Goal: Task Accomplishment & Management: Complete application form

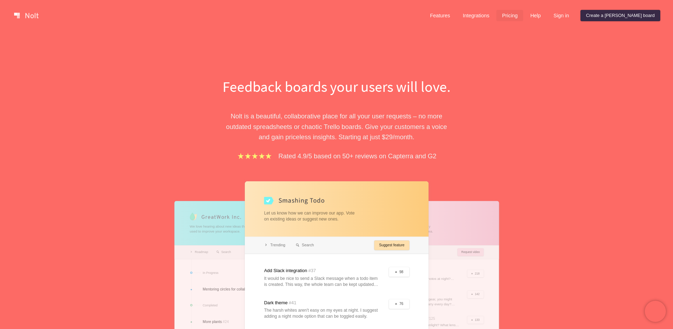
click at [523, 16] on link "Pricing" at bounding box center [510, 15] width 27 height 11
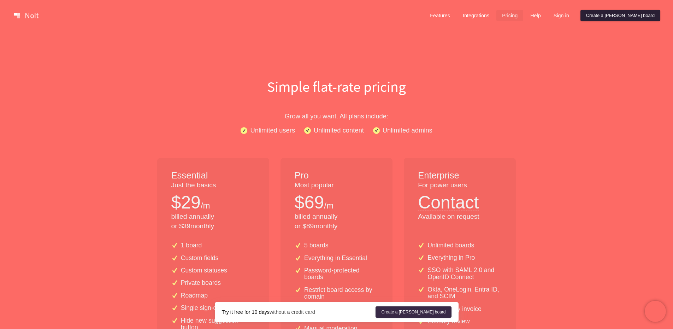
click at [630, 17] on link "Create a [PERSON_NAME] board" at bounding box center [621, 15] width 80 height 11
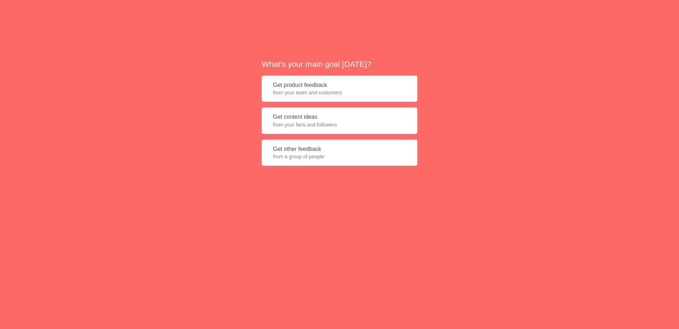
click at [316, 83] on button "Get product feedback from your team and customers" at bounding box center [339, 89] width 155 height 27
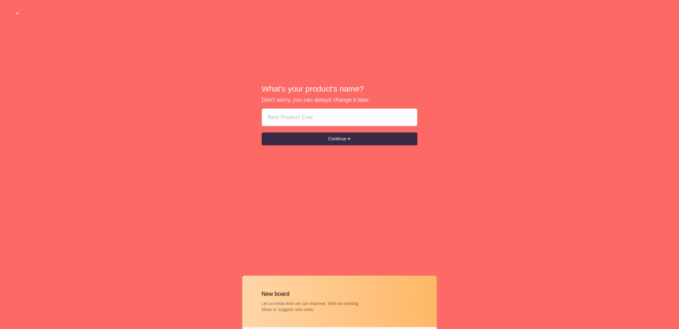
click at [316, 83] on div "What's your product's name? Don't worry, you can always change it later. Contin…" at bounding box center [339, 115] width 679 height 230
click at [21, 15] on button "button" at bounding box center [18, 13] width 22 height 13
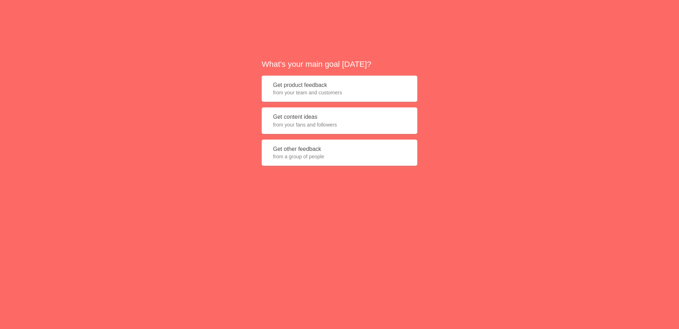
click at [323, 118] on button "Get content ideas from your fans and followers" at bounding box center [339, 120] width 155 height 27
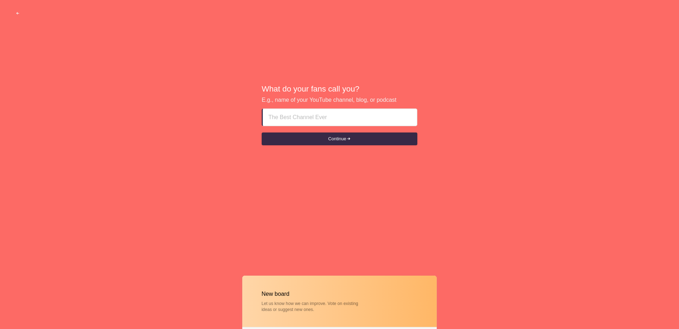
click at [323, 117] on input at bounding box center [339, 117] width 143 height 17
click at [345, 133] on button "Continue" at bounding box center [339, 139] width 155 height 13
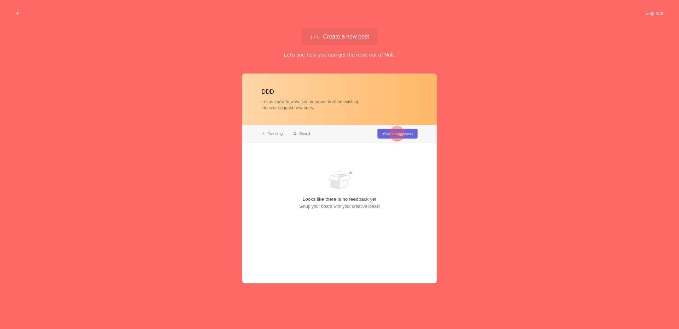
type input "DDD"
click at [344, 135] on div at bounding box center [339, 179] width 194 height 210
click at [391, 134] on div at bounding box center [397, 134] width 14 height 14
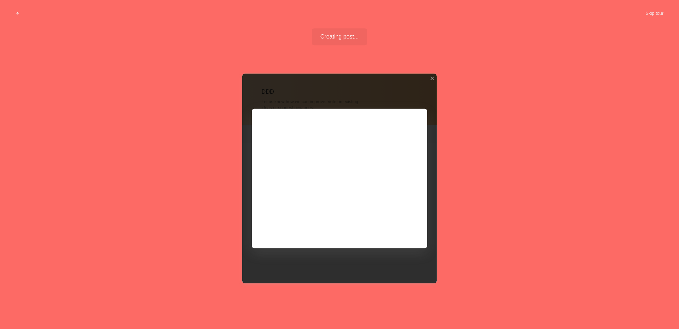
click at [375, 127] on div at bounding box center [339, 179] width 194 height 210
click at [399, 231] on div at bounding box center [339, 179] width 194 height 210
click at [433, 79] on div at bounding box center [431, 78] width 5 height 5
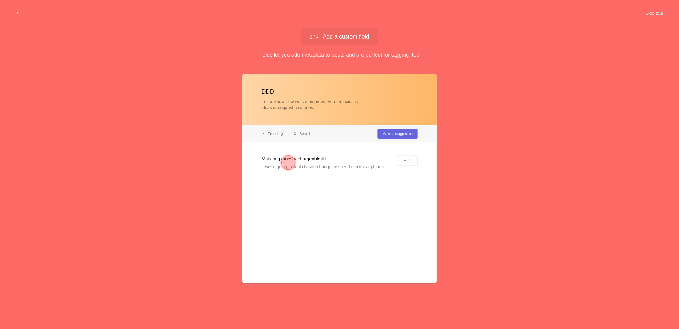
drag, startPoint x: 399, startPoint y: 165, endPoint x: 405, endPoint y: 162, distance: 6.2
click at [400, 165] on div at bounding box center [339, 179] width 194 height 210
click at [351, 155] on div at bounding box center [339, 179] width 194 height 210
click at [324, 161] on div at bounding box center [339, 179] width 194 height 210
click at [393, 129] on div at bounding box center [339, 179] width 194 height 210
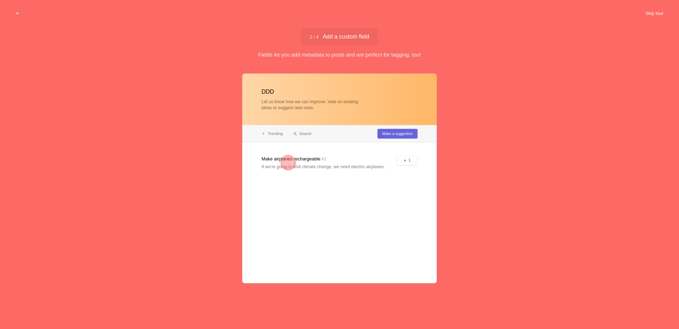
click at [659, 12] on button "Skip tour" at bounding box center [653, 13] width 35 height 13
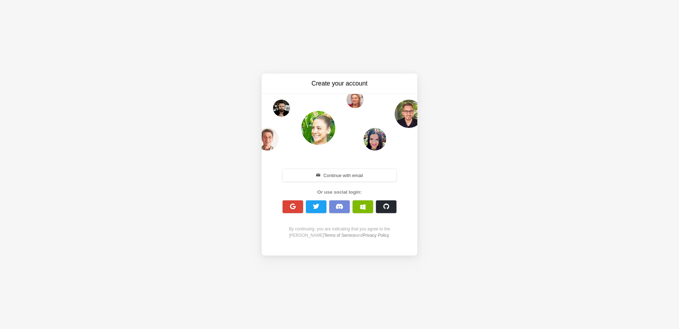
drag, startPoint x: 394, startPoint y: 100, endPoint x: 381, endPoint y: 104, distance: 13.6
click at [393, 100] on div at bounding box center [339, 122] width 155 height 57
